Goal: Check status: Check status

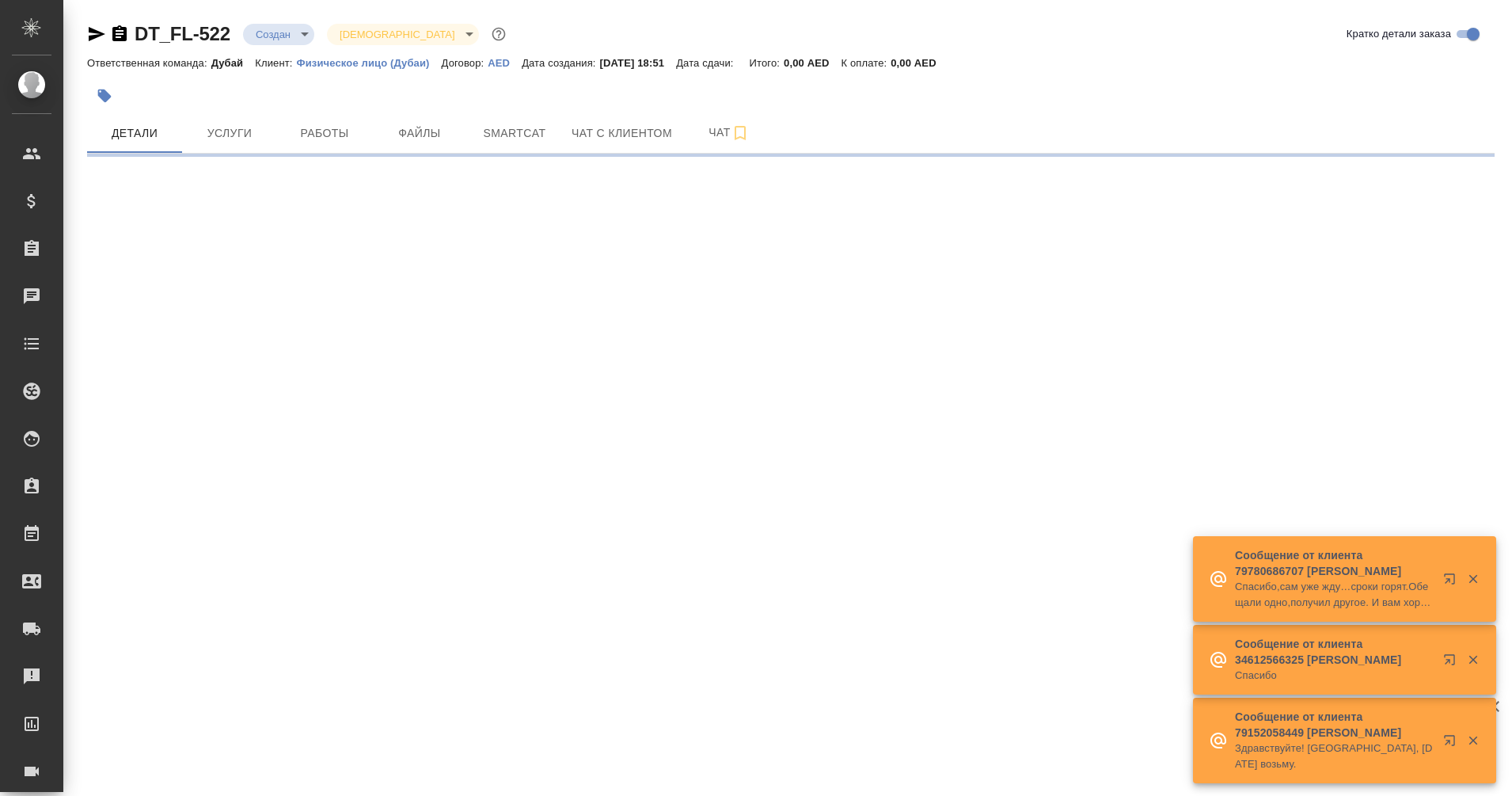
select select "RU"
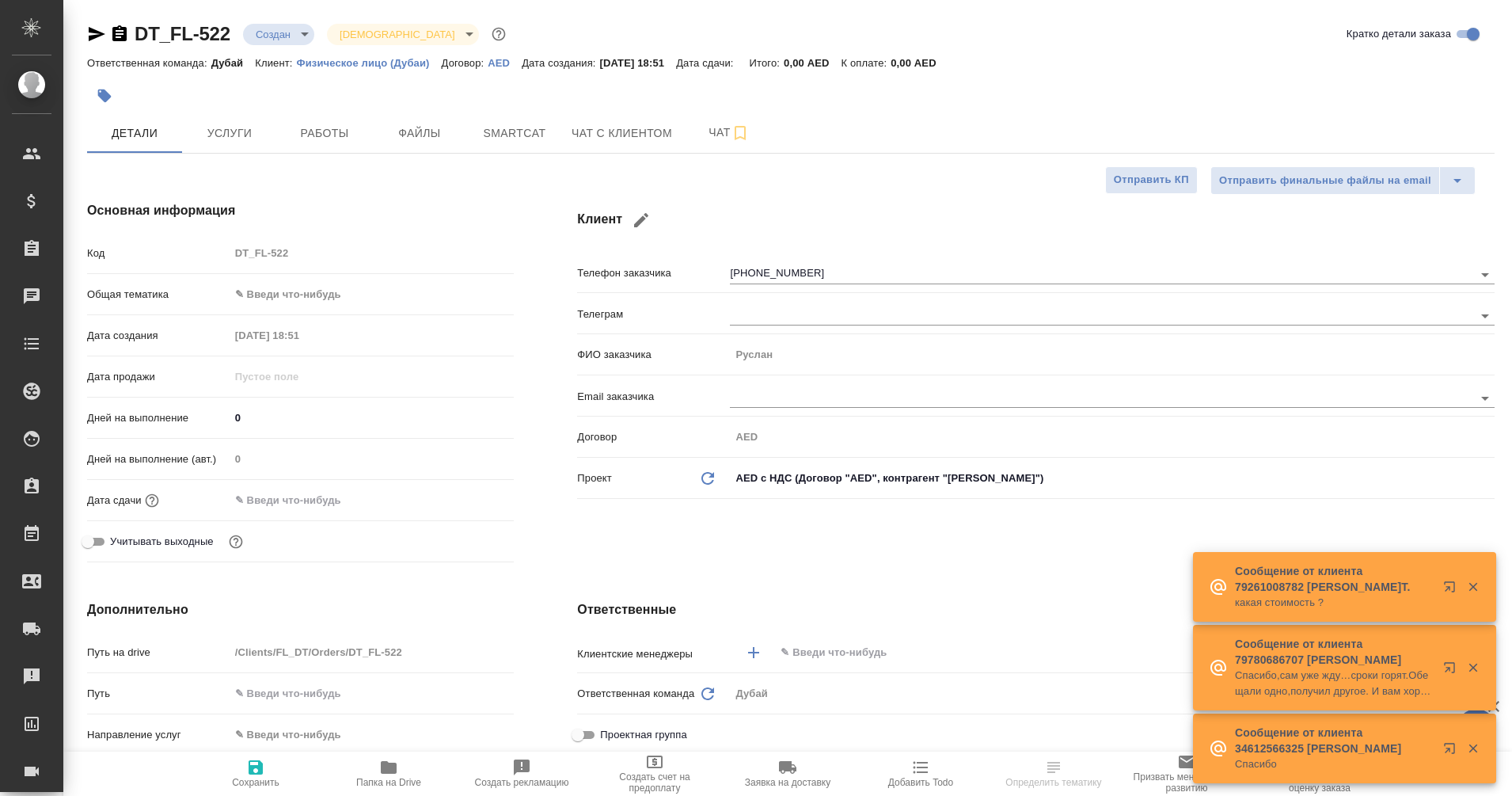
type textarea "x"
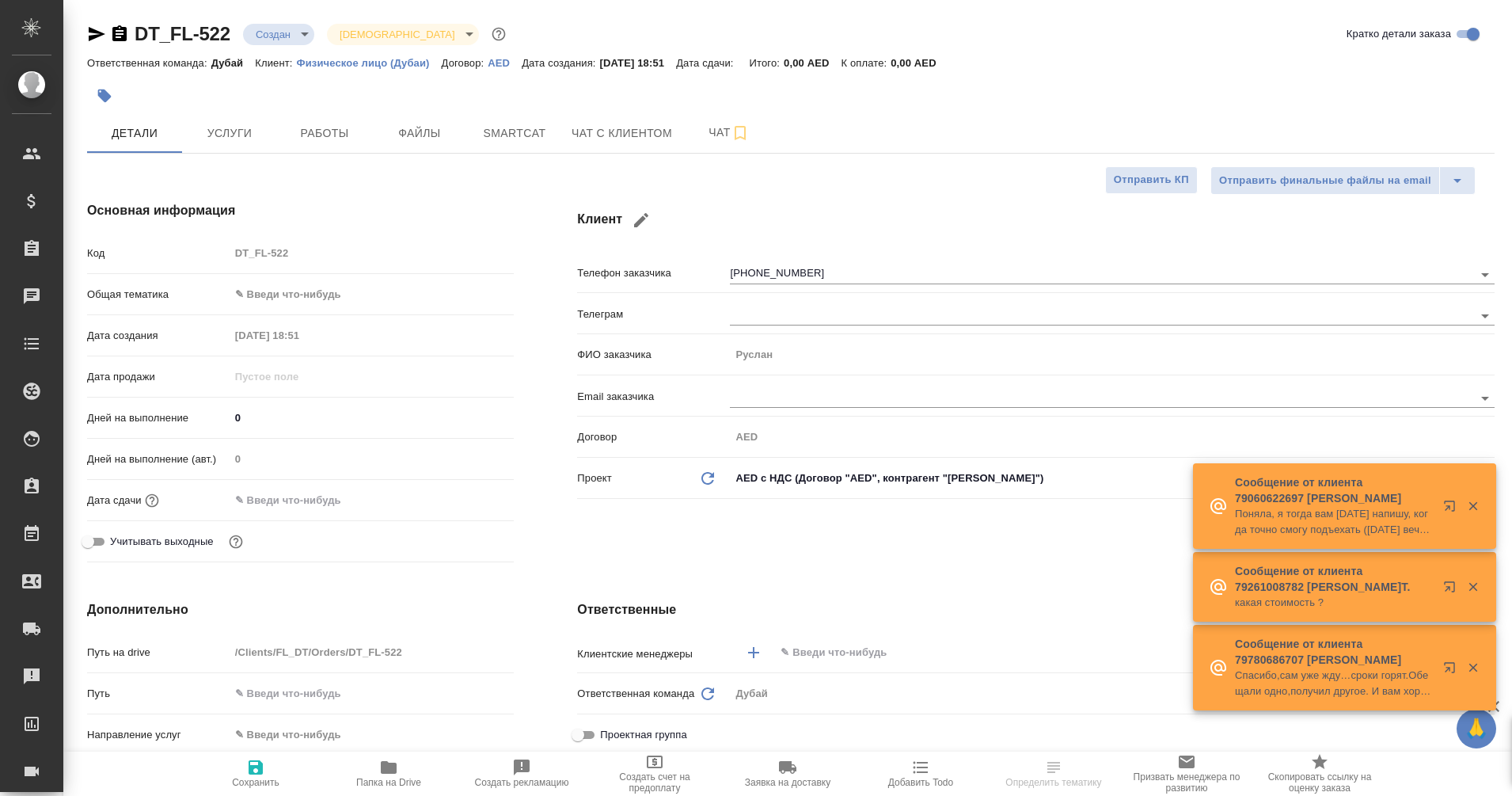
type input "[PERSON_NAME]"
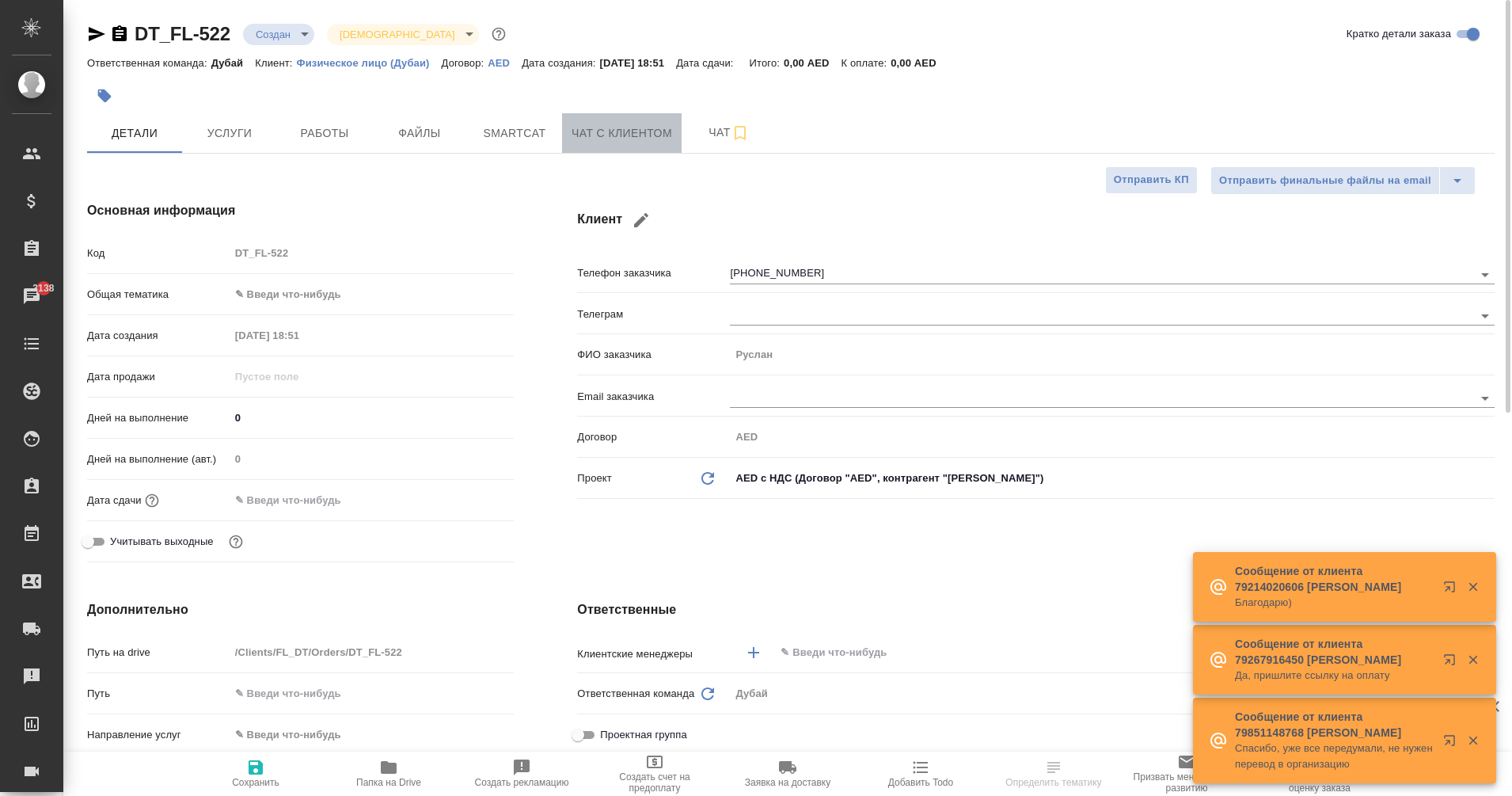
click at [616, 141] on span "Чат с клиентом" at bounding box center [622, 134] width 101 height 19
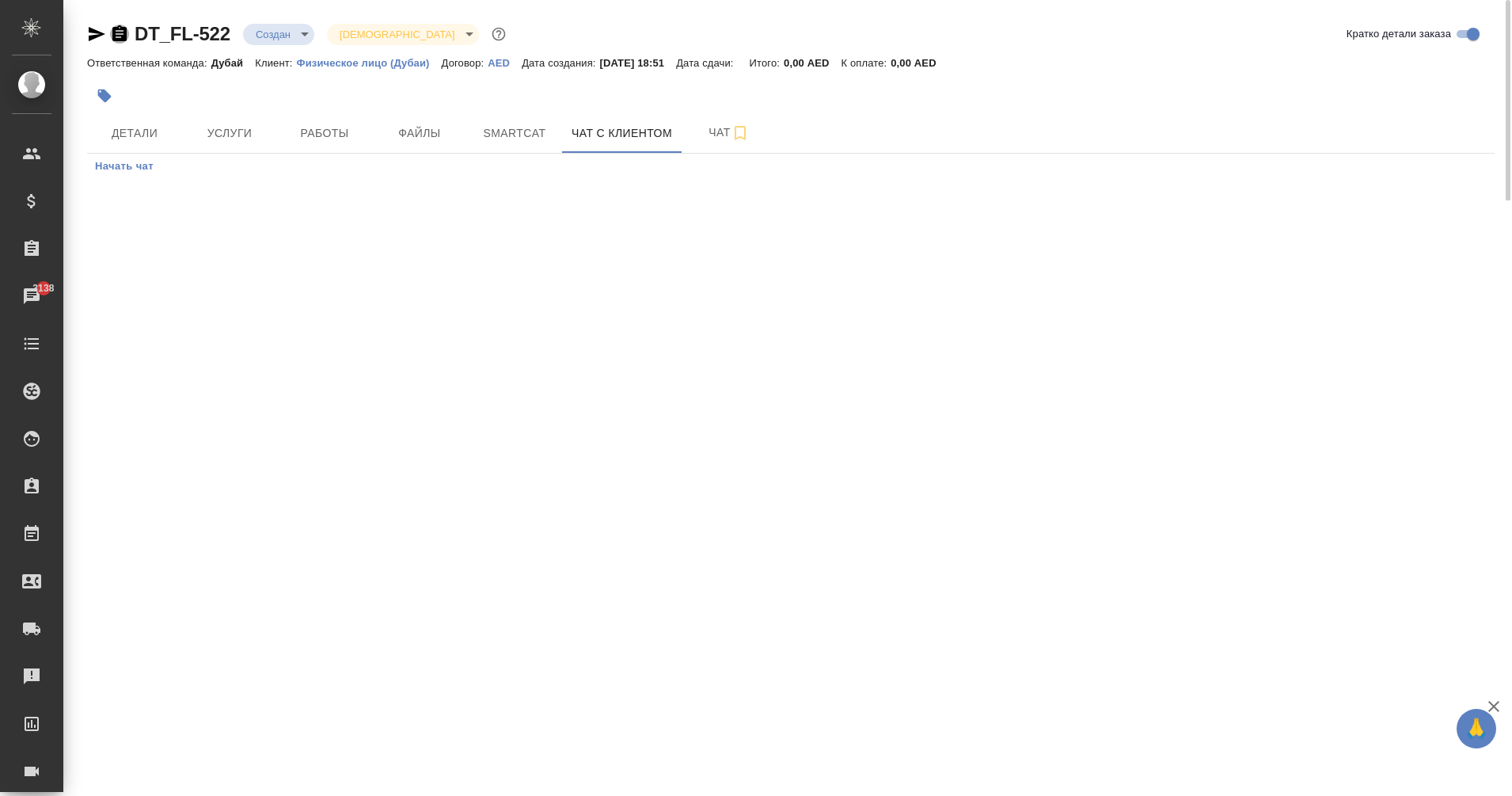
click at [116, 38] on icon "button" at bounding box center [120, 34] width 14 height 16
click at [150, 136] on span "Детали" at bounding box center [135, 134] width 76 height 19
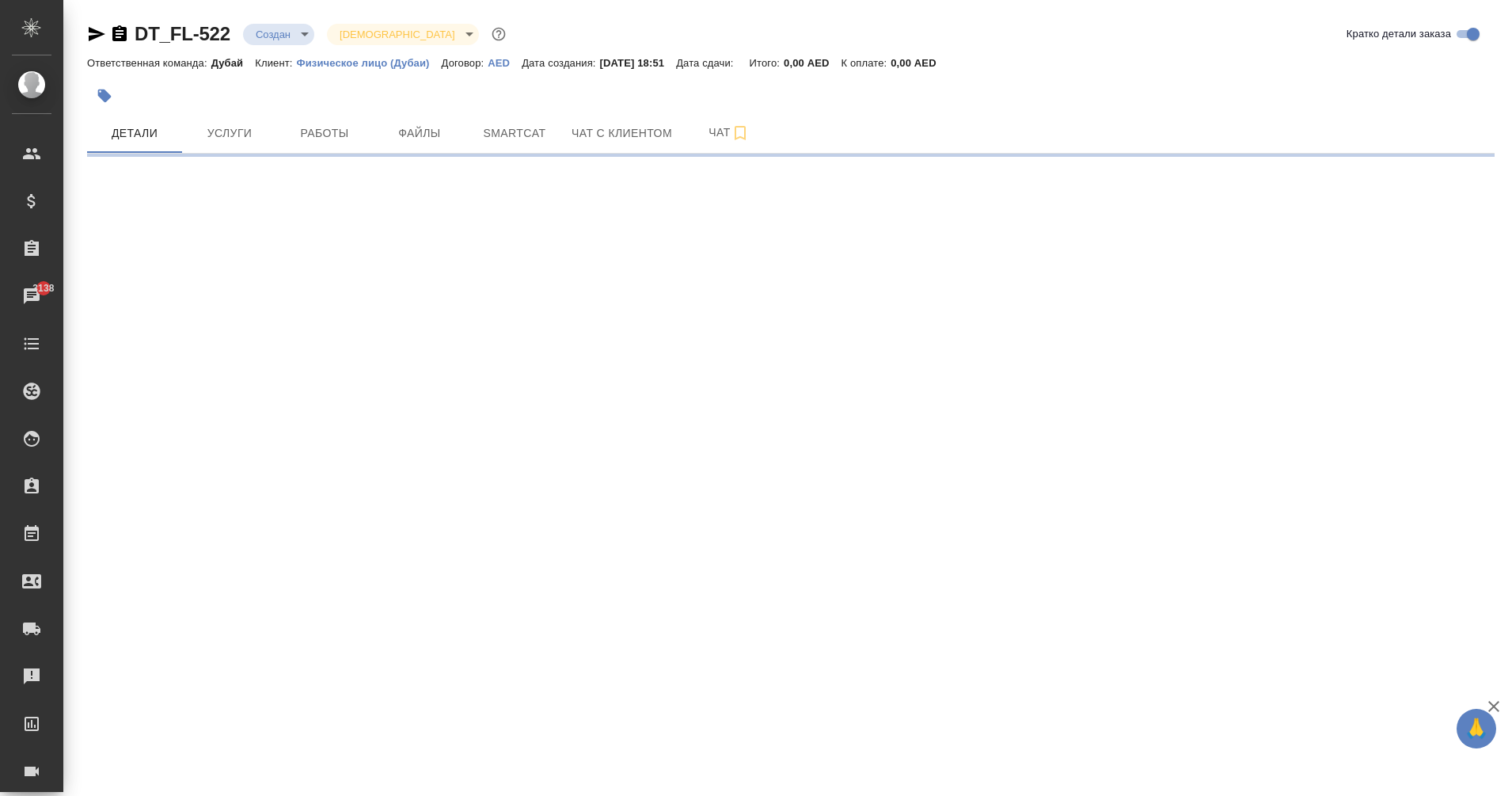
select select "RU"
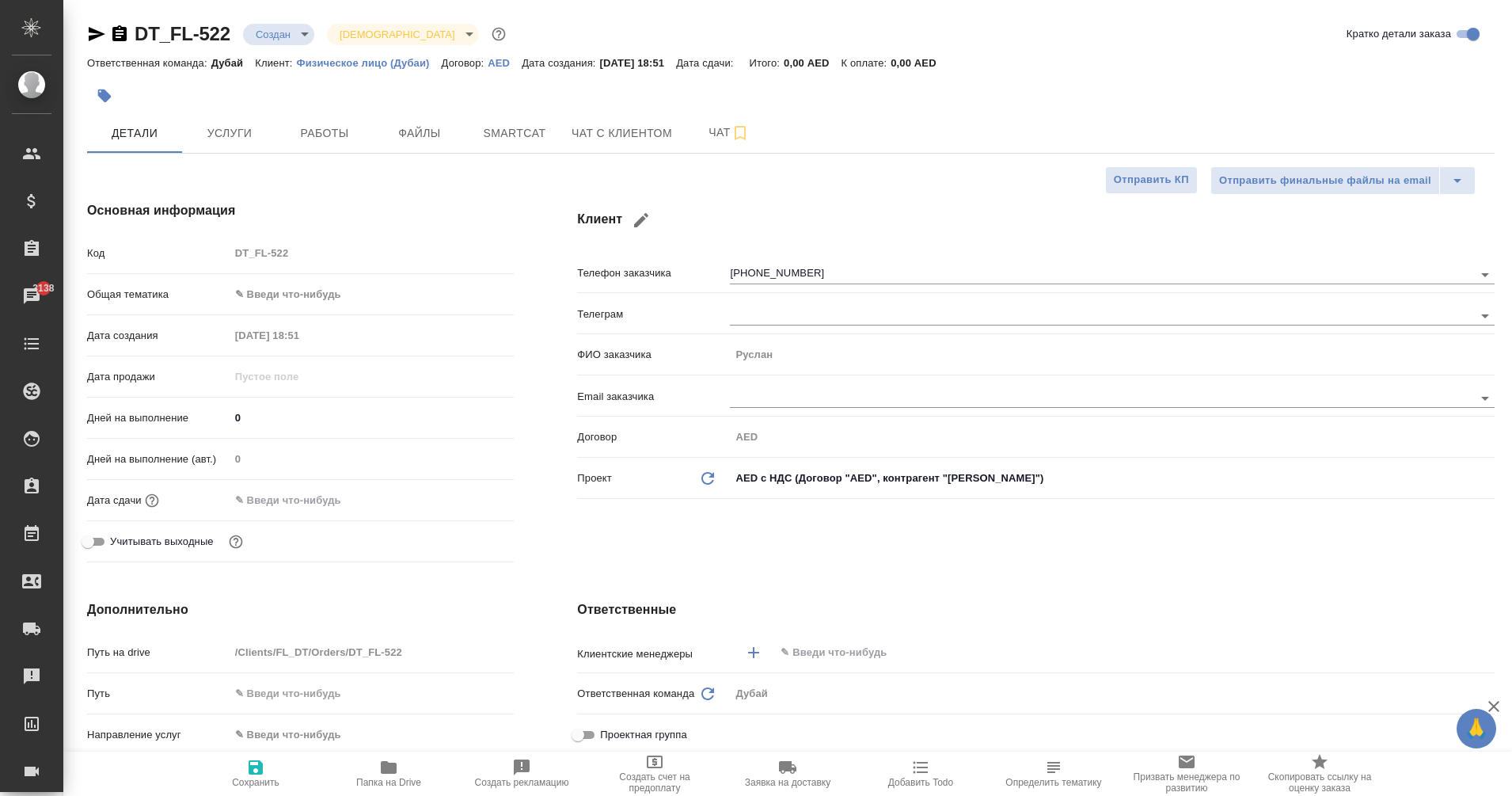
type textarea "x"
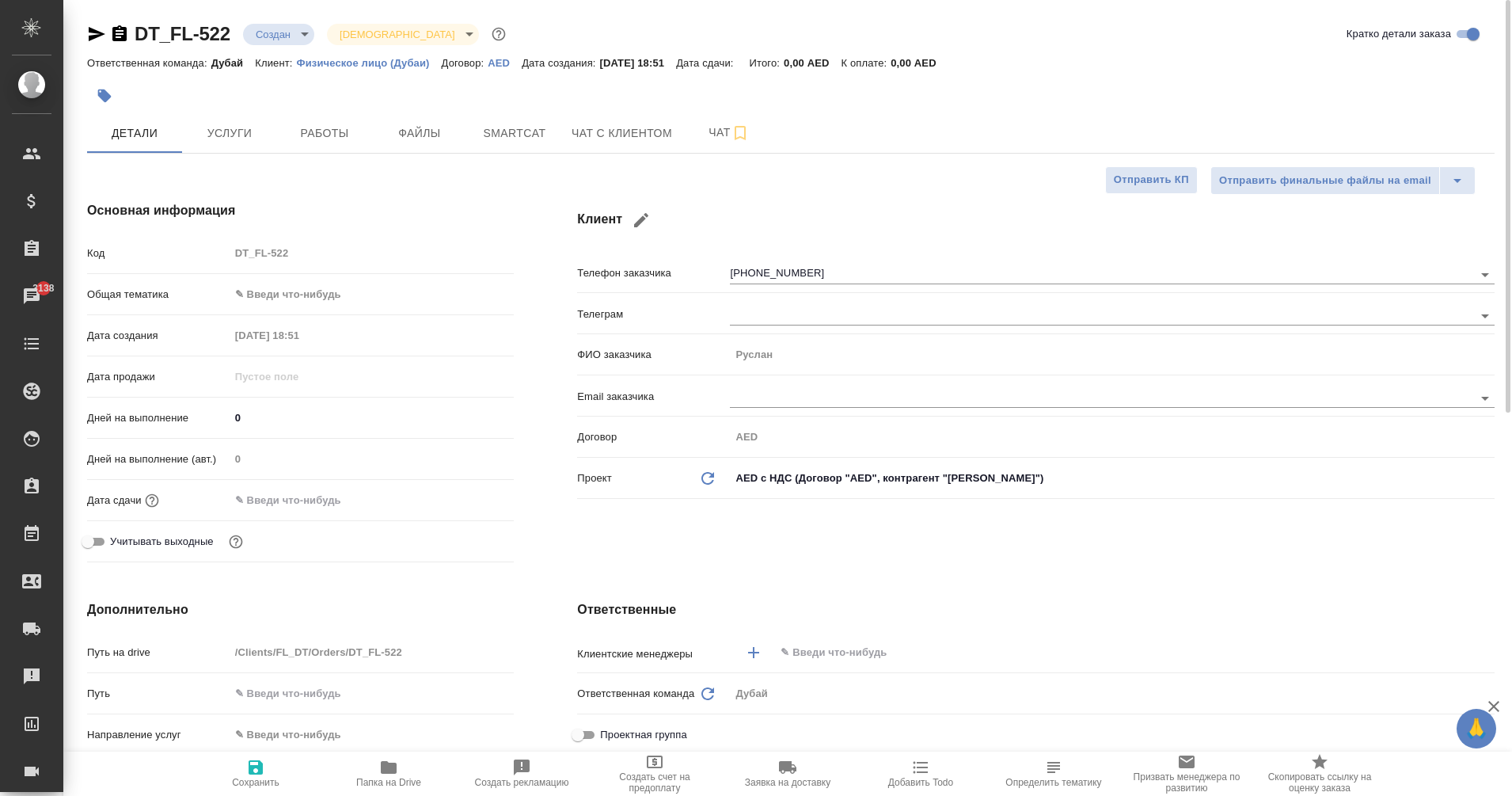
type textarea "x"
